Goal: Contribute content

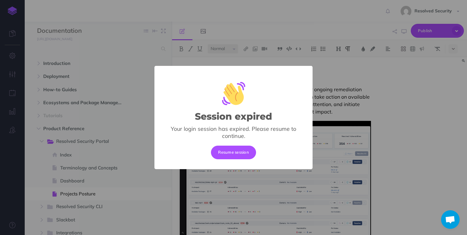
select select "null"
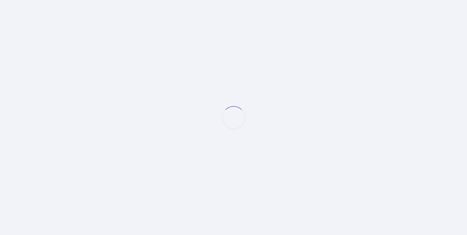
select select "null"
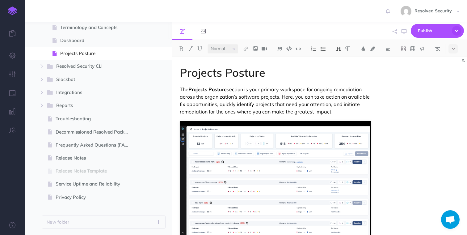
scroll to position [158, 0]
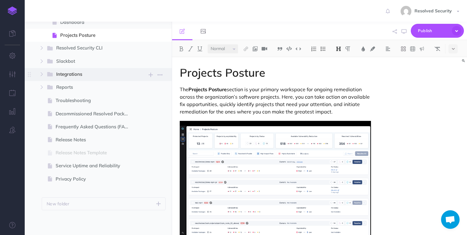
click at [71, 76] on span "Integrations" at bounding box center [90, 74] width 69 height 8
select select "null"
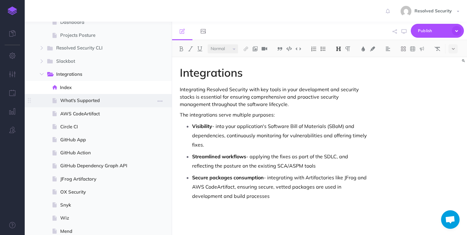
click at [78, 99] on span "What's Supported" at bounding box center [97, 100] width 74 height 7
select select "null"
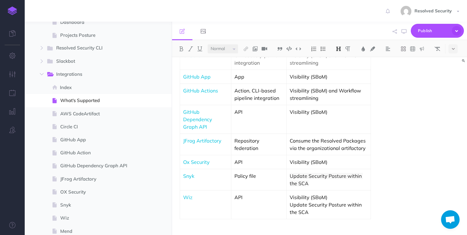
scroll to position [103, 0]
click at [226, 142] on p "JFrog Artifactory" at bounding box center [205, 140] width 45 height 7
click at [399, 59] on img at bounding box center [397, 59] width 6 height 5
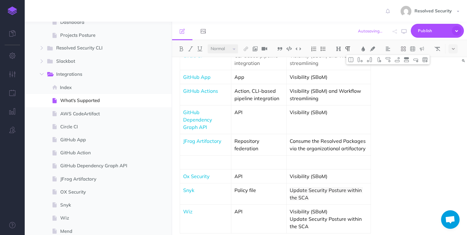
click at [209, 162] on p at bounding box center [205, 161] width 45 height 7
click at [259, 163] on p at bounding box center [258, 161] width 49 height 7
click at [191, 163] on p "Mend" at bounding box center [205, 161] width 45 height 7
click at [247, 49] on img at bounding box center [246, 48] width 6 height 5
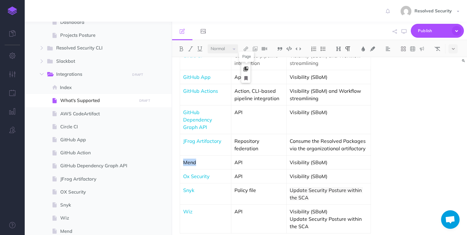
click at [247, 67] on icon at bounding box center [245, 69] width 5 height 4
select select
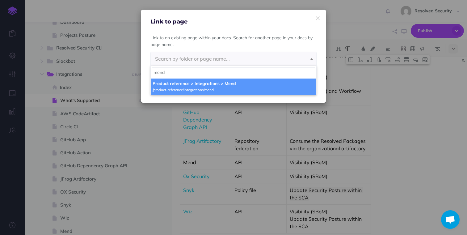
type input "mend"
select select "1CU-IHED-FH1-THE"
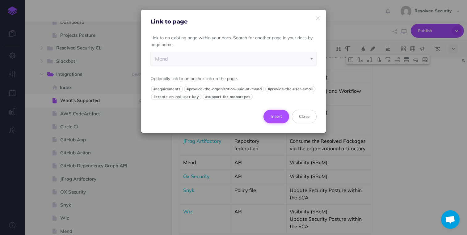
click at [279, 117] on button "Insert" at bounding box center [276, 117] width 26 height 14
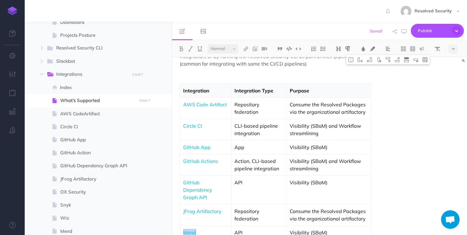
scroll to position [31, 0]
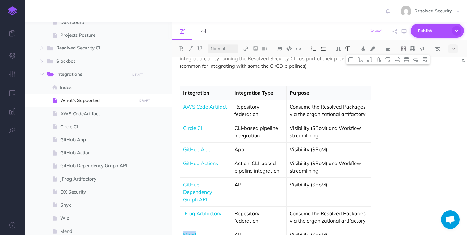
click at [431, 29] on span "Publish" at bounding box center [433, 31] width 31 height 10
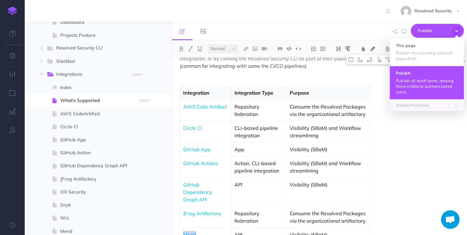
click at [415, 75] on h4 "Publish" at bounding box center [427, 73] width 62 height 4
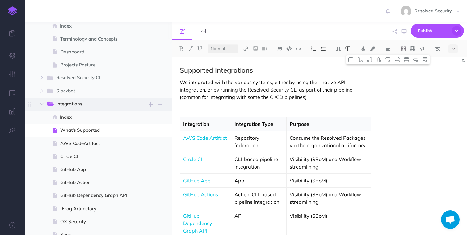
scroll to position [0, 0]
